Goal: Information Seeking & Learning: Learn about a topic

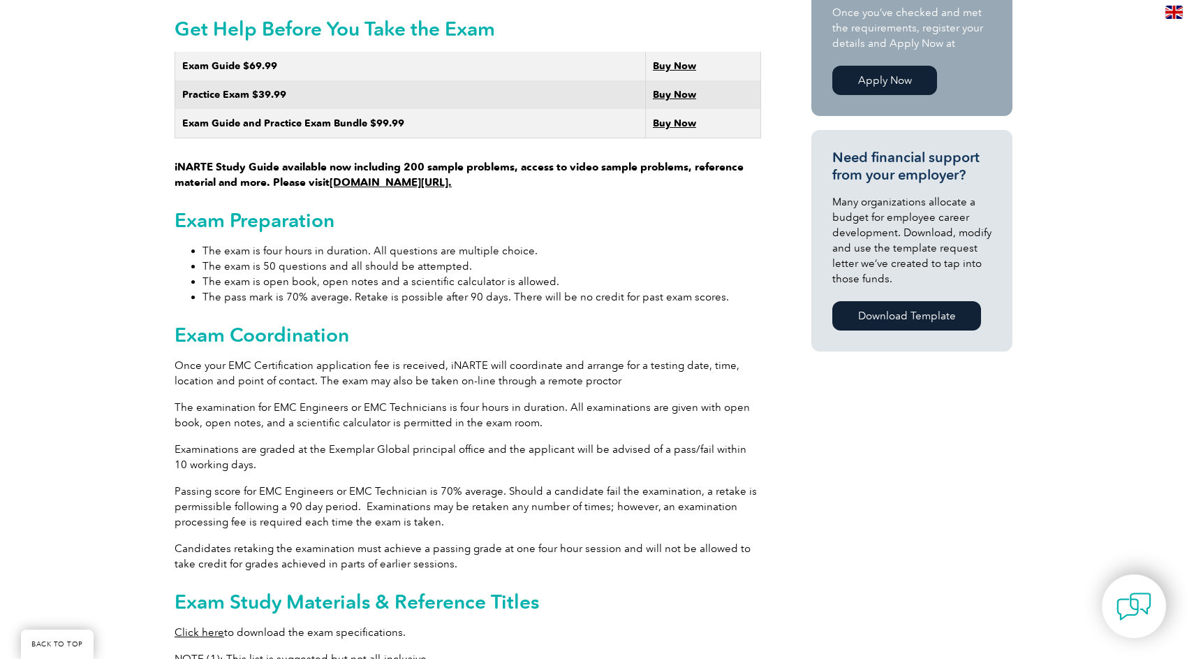
scroll to position [880, 0]
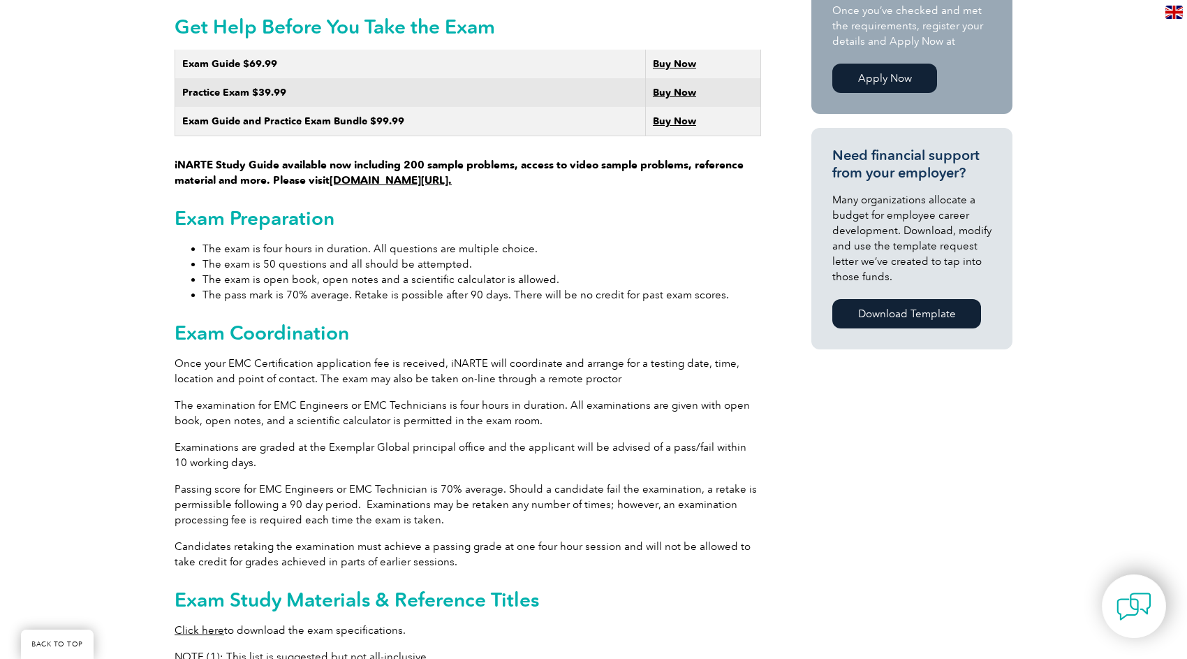
click at [945, 303] on link "Download Template" at bounding box center [907, 313] width 149 height 29
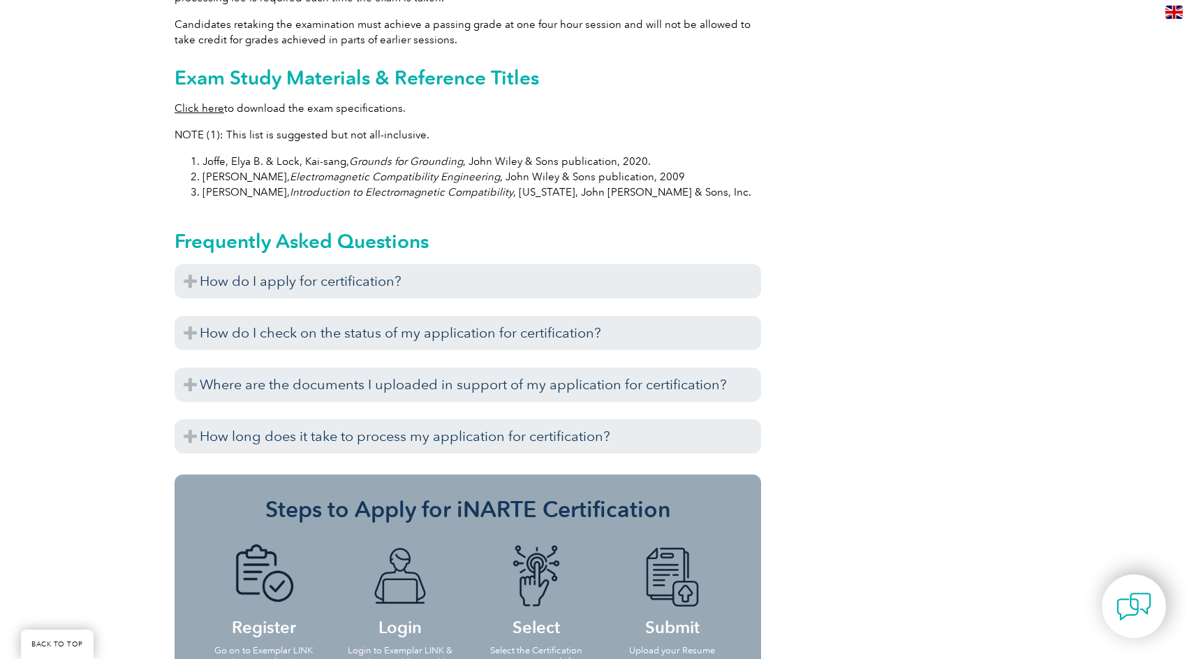
scroll to position [1414, 0]
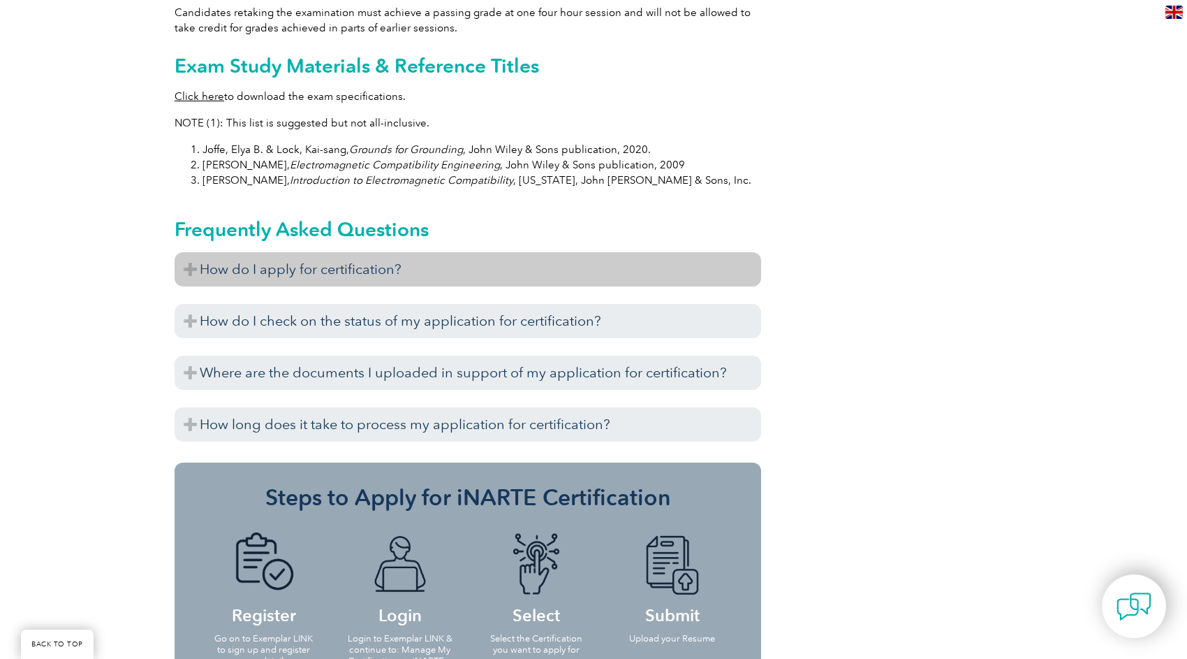
click at [376, 264] on h3 "How do I apply for certification?" at bounding box center [468, 269] width 587 height 34
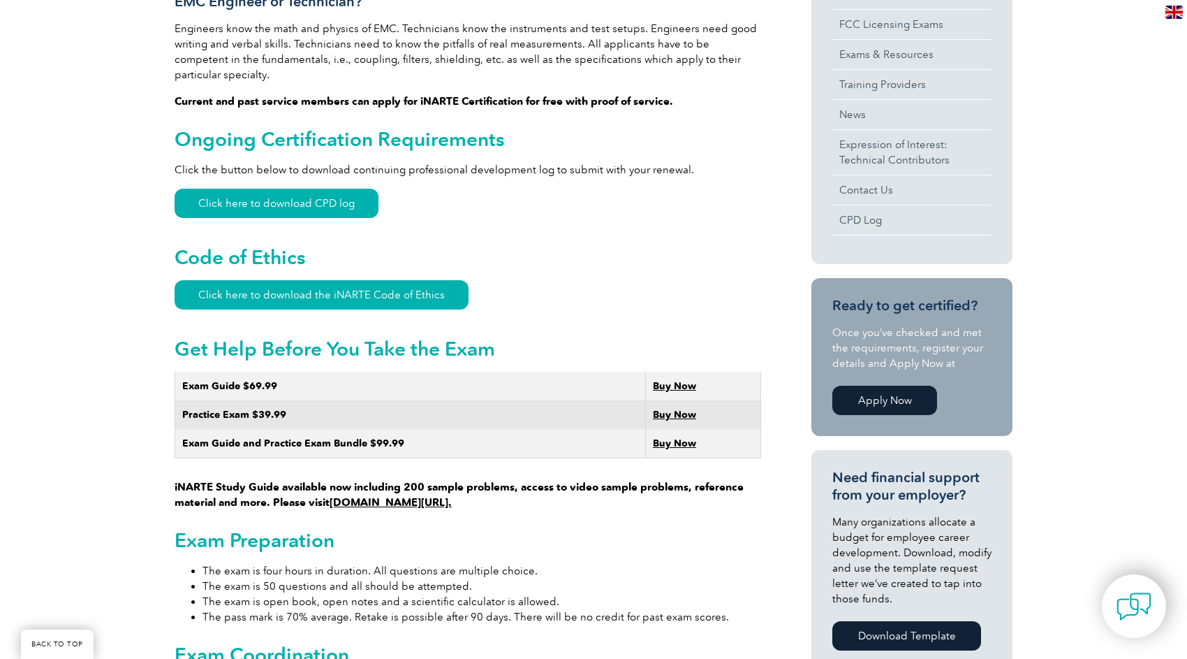
scroll to position [561, 0]
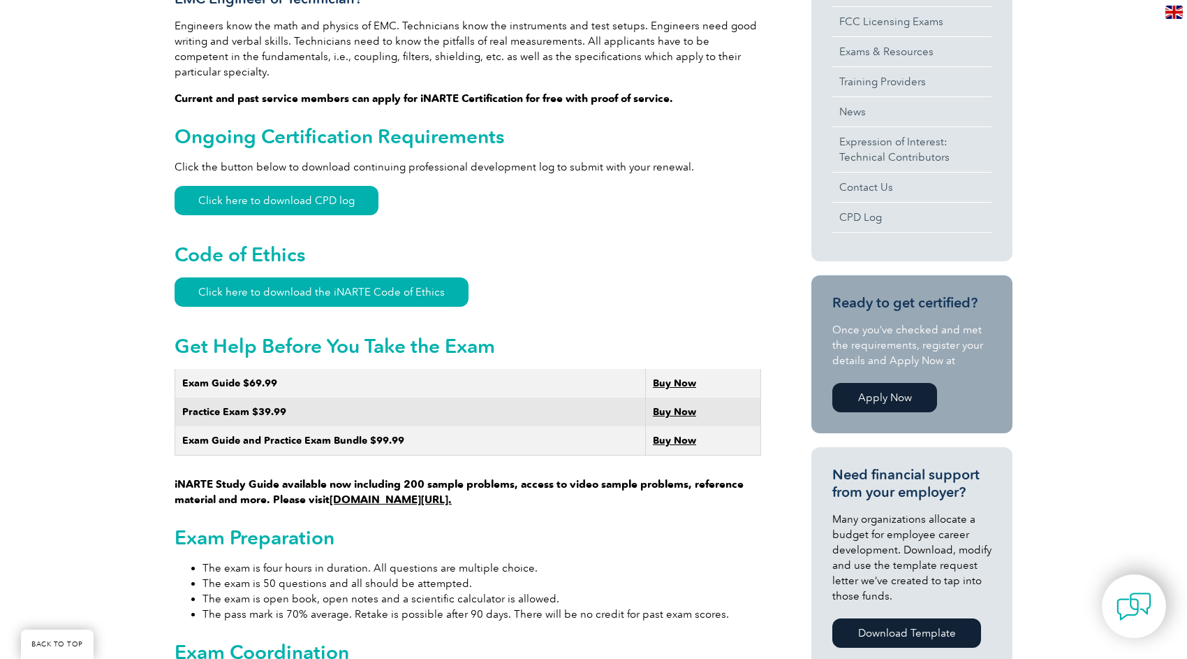
click at [895, 399] on link "Apply Now" at bounding box center [885, 397] width 105 height 29
drag, startPoint x: 46, startPoint y: 265, endPoint x: 74, endPoint y: 318, distance: 60.0
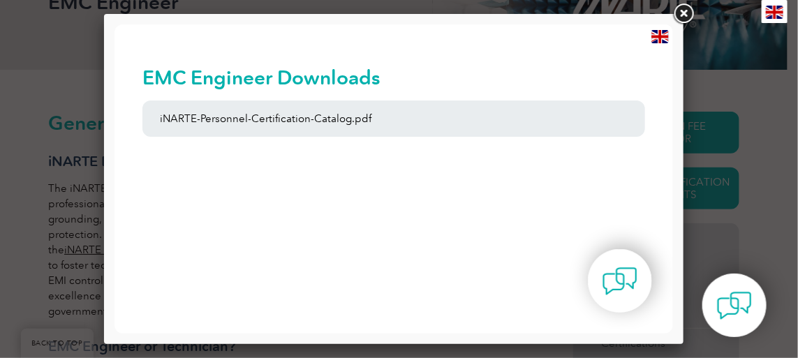
scroll to position [240, 0]
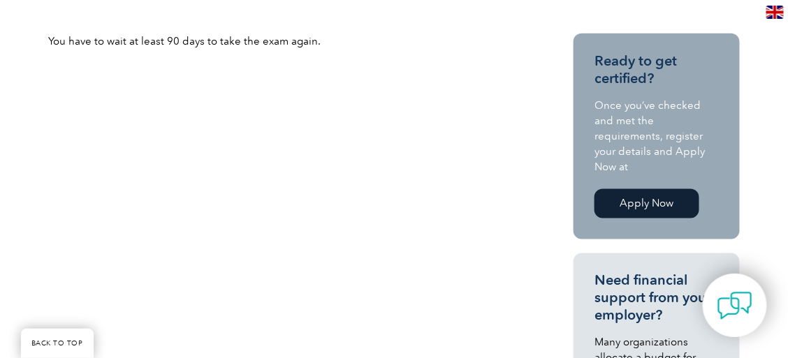
scroll to position [487, 0]
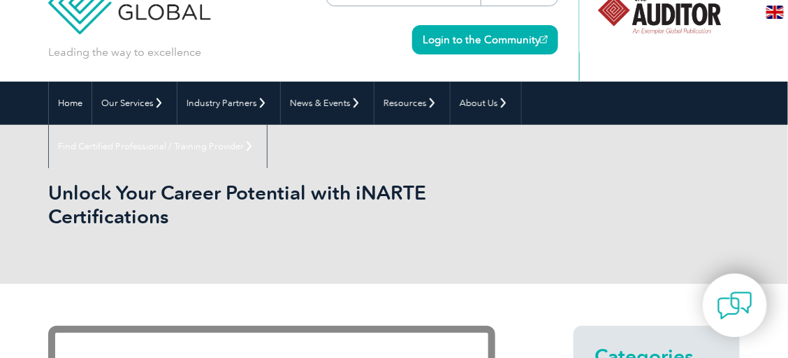
scroll to position [47, 0]
